Goal: Browse casually: Explore the website without a specific task or goal

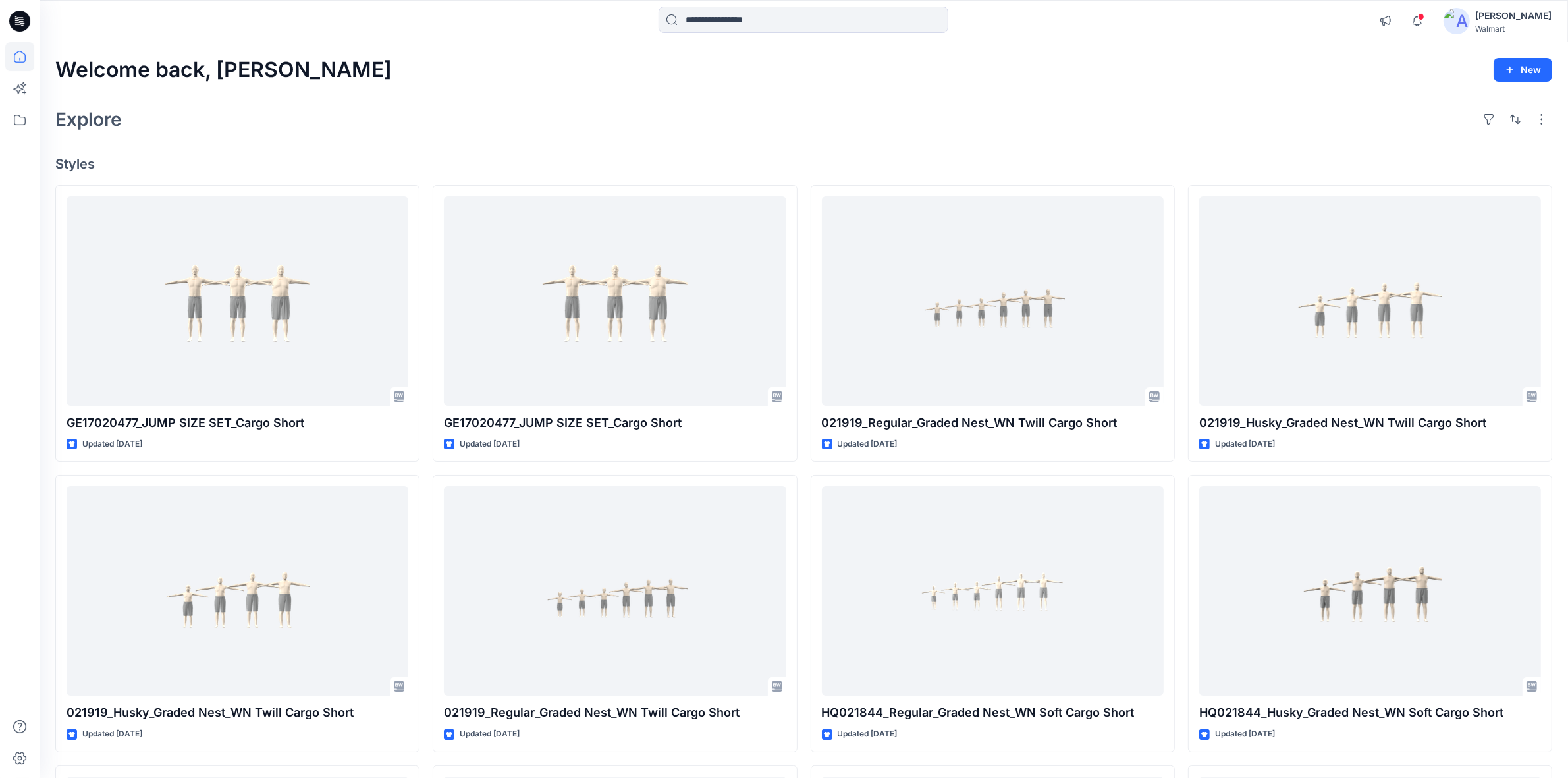
click at [587, 86] on div "Welcome back, [PERSON_NAME] New Explore Styles GE17020477_JUMP SIZE SET_Cargo S…" at bounding box center [803, 573] width 1528 height 1063
click at [850, 117] on div "Explore" at bounding box center [803, 119] width 1497 height 31
click at [526, 124] on div "Explore" at bounding box center [803, 119] width 1497 height 31
click at [557, 87] on div "Welcome back, [PERSON_NAME] New Explore Styles GE17020477_JUMP SIZE SET_Cargo S…" at bounding box center [803, 573] width 1528 height 1063
click at [666, 89] on div "Welcome back, [PERSON_NAME] New Explore Styles GE17020477_JUMP SIZE SET_Cargo S…" at bounding box center [803, 573] width 1528 height 1063
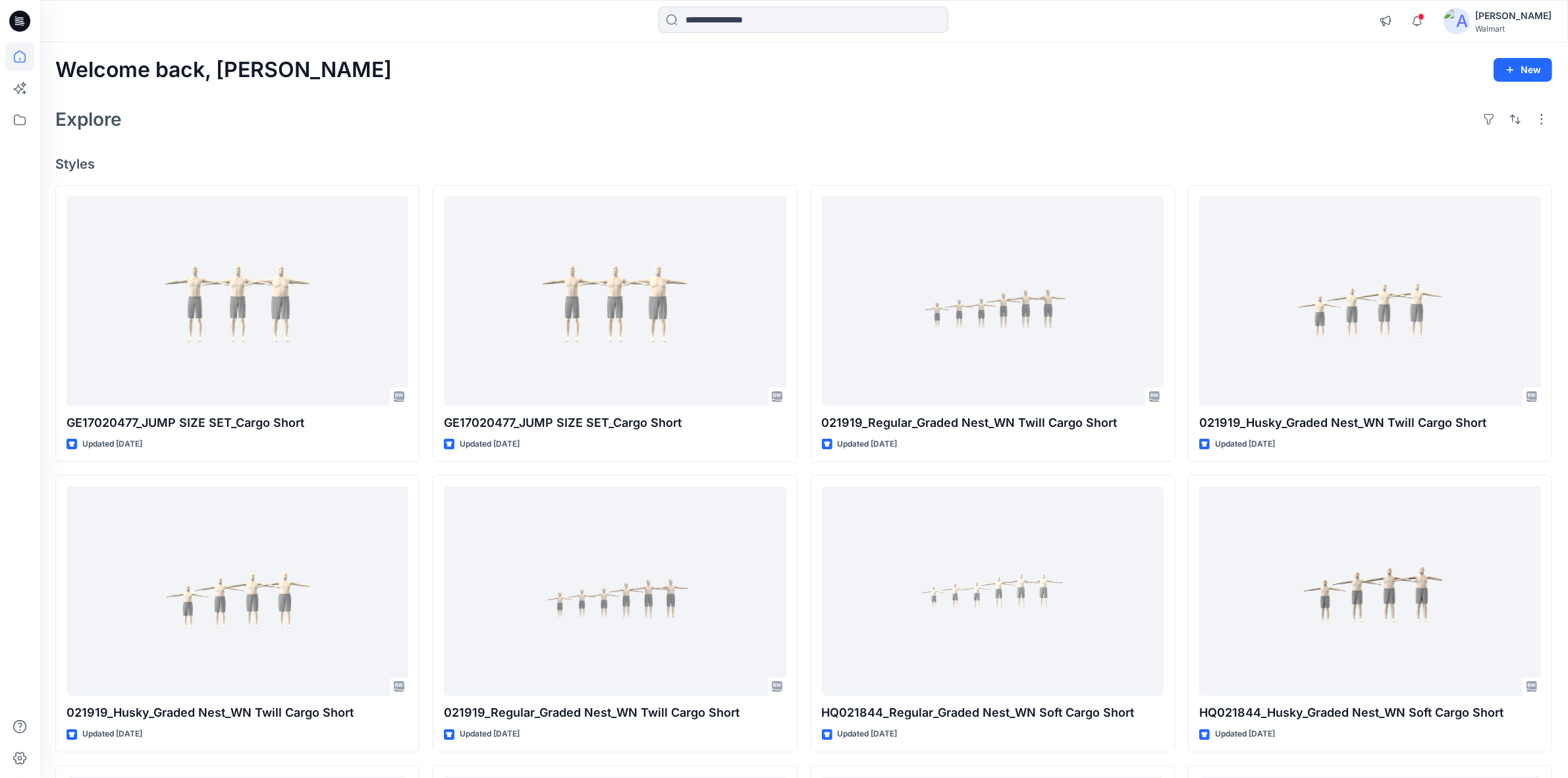
click at [558, 114] on div "Explore" at bounding box center [803, 119] width 1497 height 31
drag, startPoint x: 529, startPoint y: 97, endPoint x: 553, endPoint y: 96, distance: 24.0
click at [533, 97] on div "Welcome back, [PERSON_NAME] New Explore Styles GE17020477_JUMP SIZE SET_Cargo S…" at bounding box center [803, 573] width 1528 height 1063
click at [680, 132] on div "Explore" at bounding box center [803, 119] width 1497 height 31
click at [1011, 91] on div "Welcome back, [PERSON_NAME] New Explore Styles GE17020477_JUMP SIZE SET_Cargo S…" at bounding box center [803, 573] width 1528 height 1063
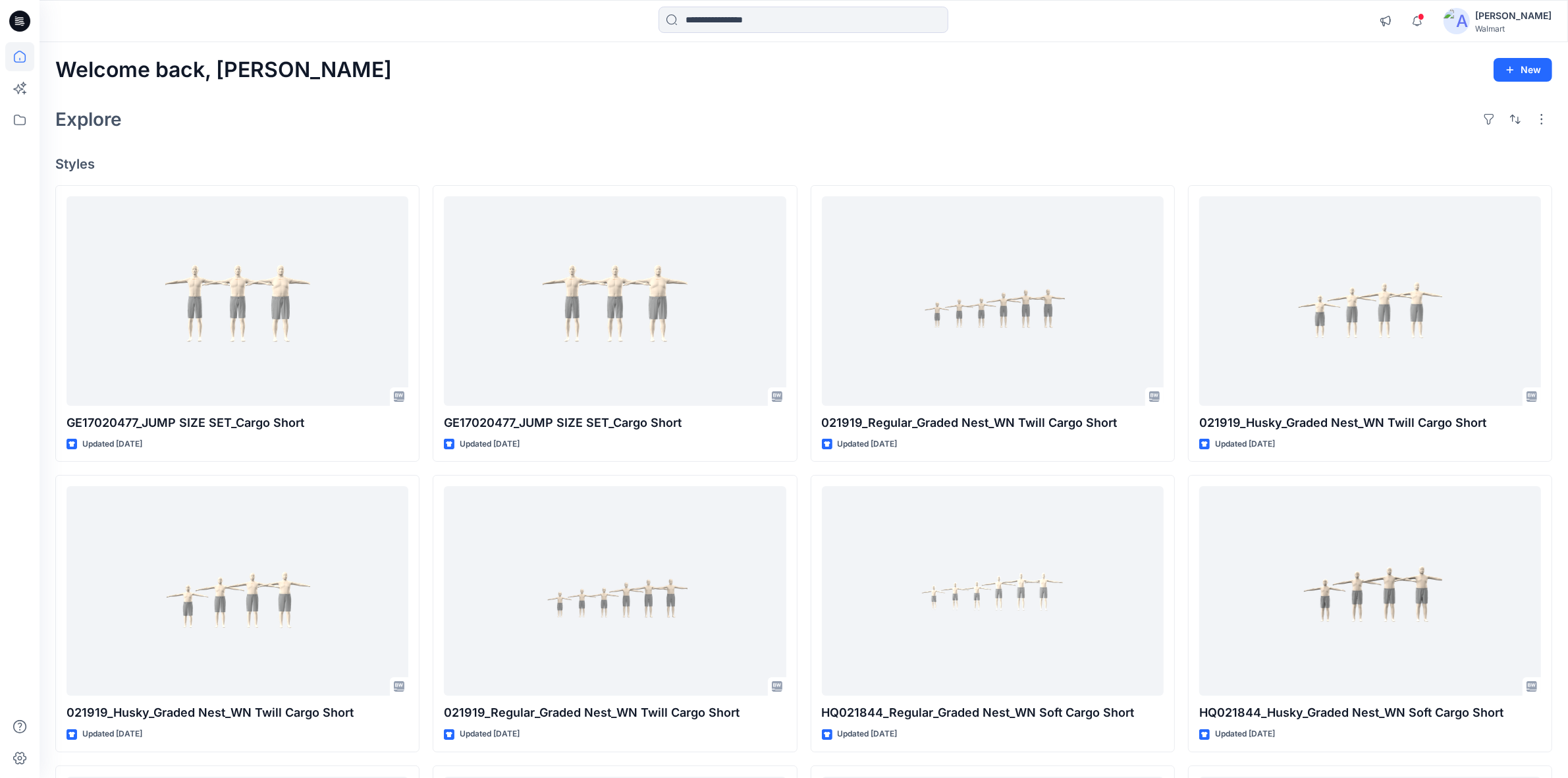
click at [522, 112] on div "Explore" at bounding box center [803, 119] width 1497 height 31
click at [696, 139] on div "Welcome back, [PERSON_NAME] New Explore Styles GE17020477_JUMP SIZE SET_Cargo S…" at bounding box center [803, 573] width 1528 height 1063
